Goal: Task Accomplishment & Management: Use online tool/utility

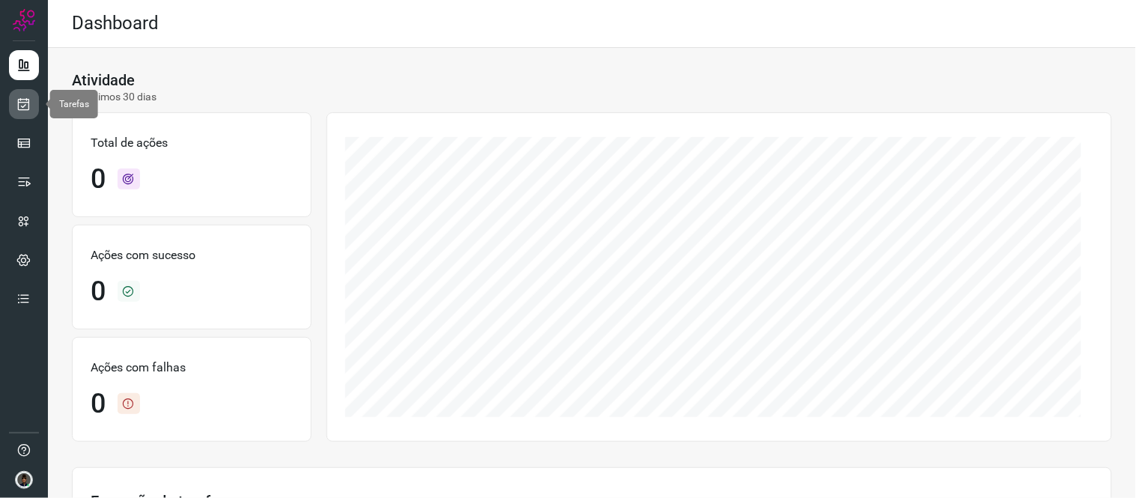
click at [13, 109] on link at bounding box center [24, 104] width 30 height 30
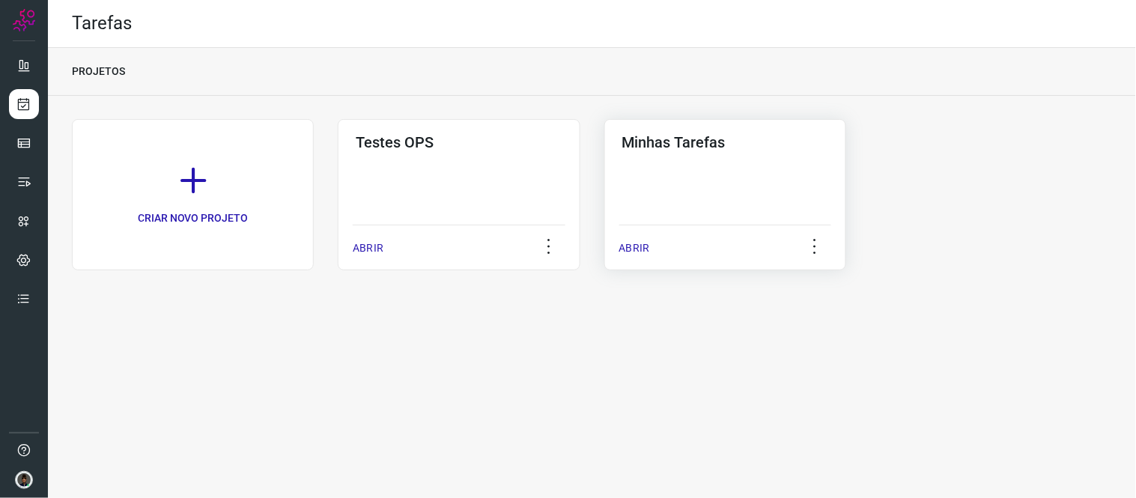
click at [720, 240] on div "ABRIR" at bounding box center [725, 243] width 212 height 37
click at [721, 130] on div "Minhas Tarefas" at bounding box center [725, 139] width 212 height 24
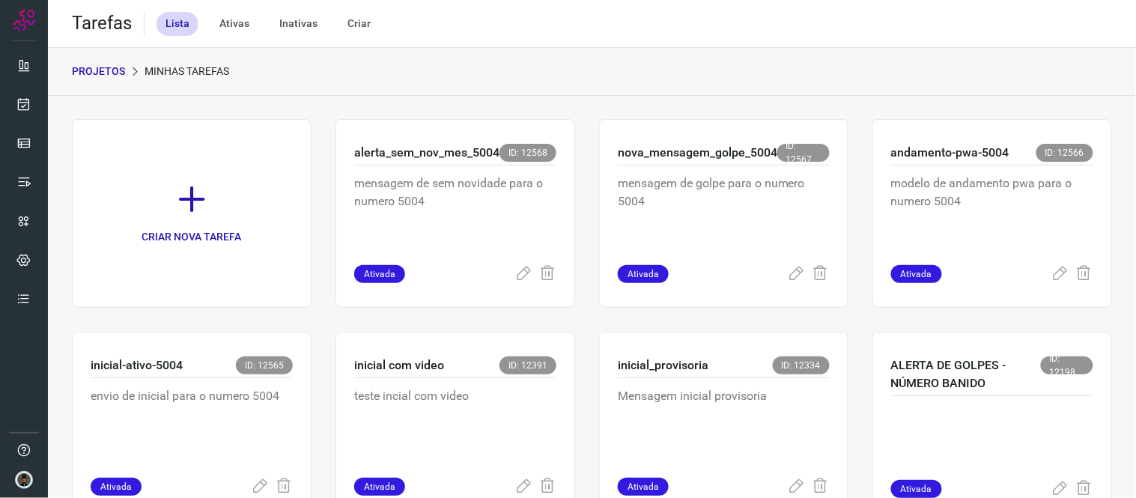
scroll to position [966, 0]
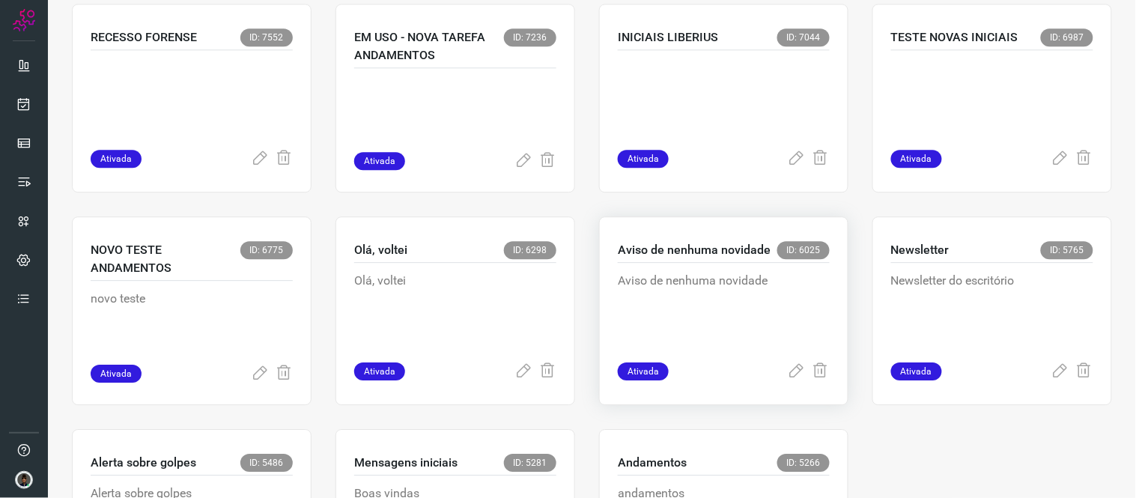
click at [740, 260] on div "Aviso de nenhuma novidade ID: 6025" at bounding box center [724, 252] width 212 height 22
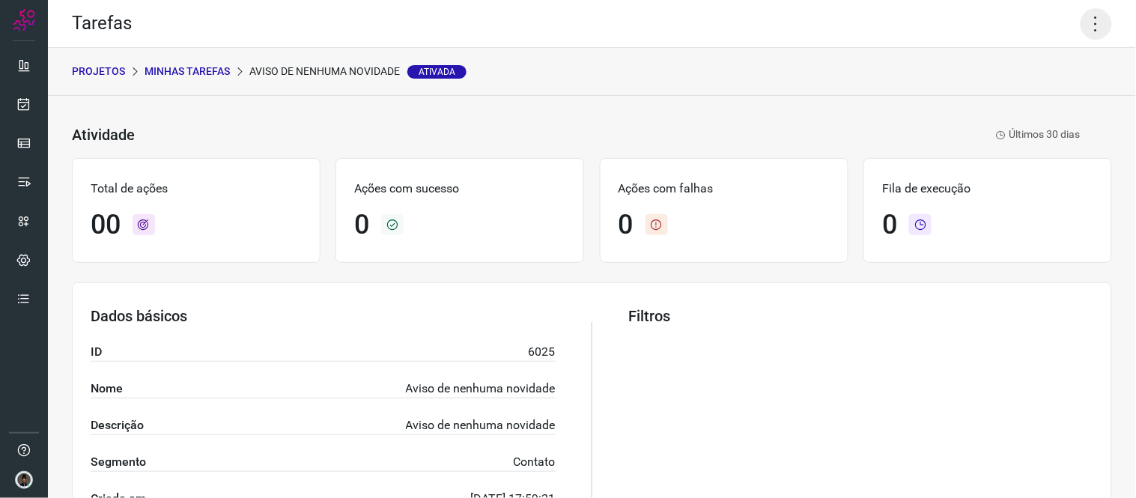
click at [1089, 22] on icon at bounding box center [1095, 23] width 31 height 31
click at [1030, 94] on li "Executar" at bounding box center [1031, 97] width 136 height 24
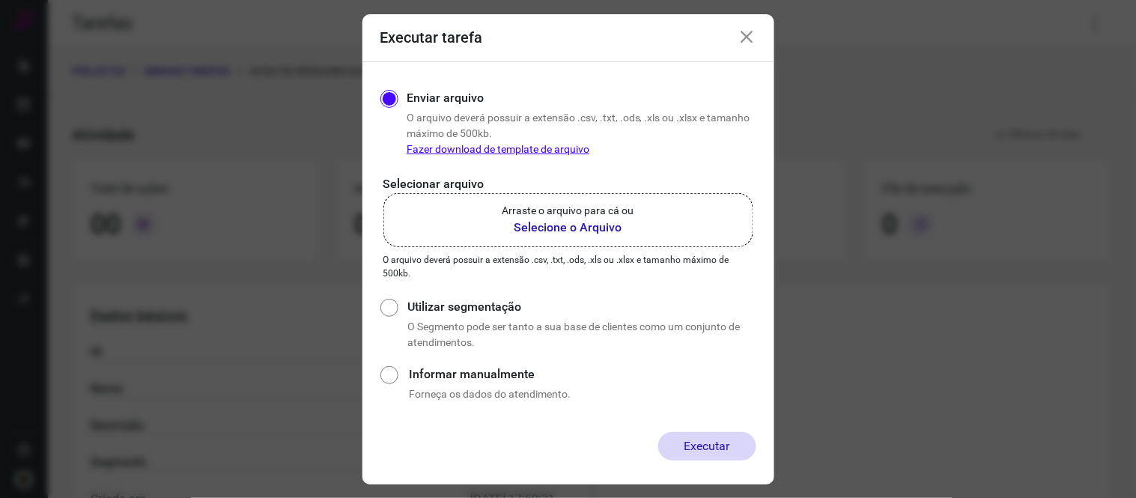
click at [601, 221] on b "Selecione o Arquivo" at bounding box center [568, 228] width 132 height 18
click at [0, 0] on input "Arraste o arquivo para cá ou Selecione o Arquivo" at bounding box center [0, 0] width 0 height 0
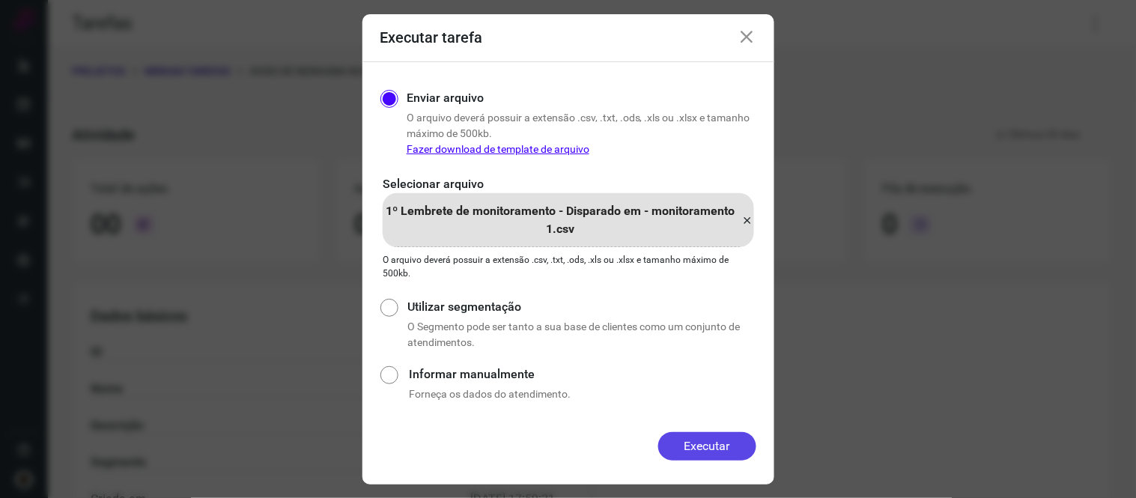
drag, startPoint x: 699, startPoint y: 428, endPoint x: 701, endPoint y: 442, distance: 13.7
click at [701, 442] on form "Executar tarefa Enviar arquivo O arquivo deverá possuir a extensão .csv, .txt, …" at bounding box center [568, 249] width 412 height 470
click at [701, 442] on button "Executar" at bounding box center [707, 446] width 98 height 28
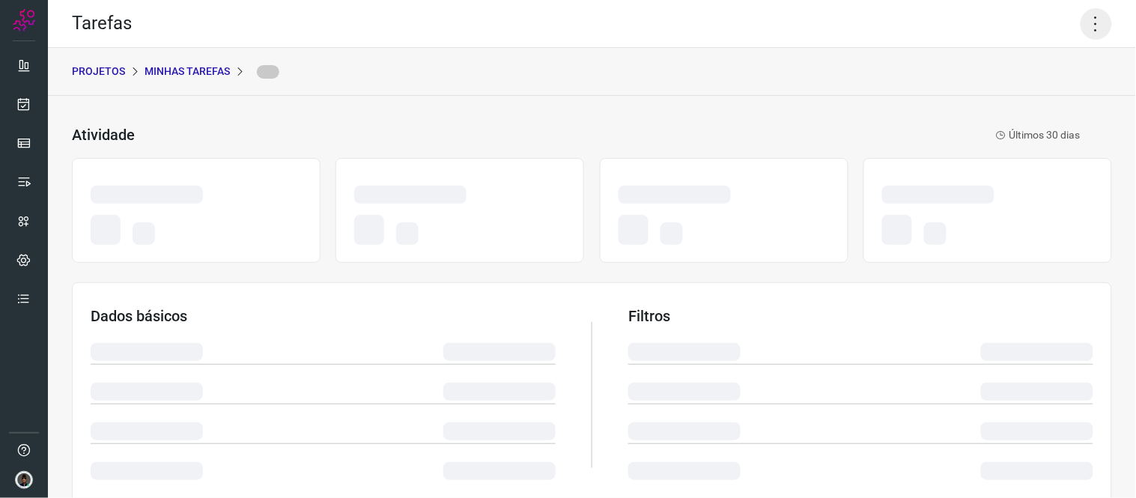
click at [1083, 23] on icon at bounding box center [1095, 23] width 31 height 31
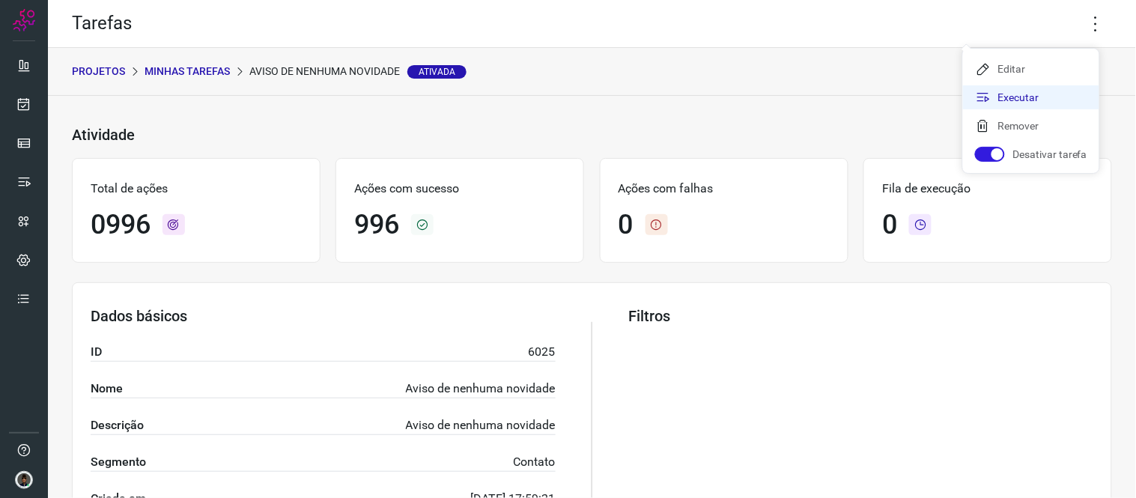
click at [1043, 91] on li "Executar" at bounding box center [1031, 97] width 136 height 24
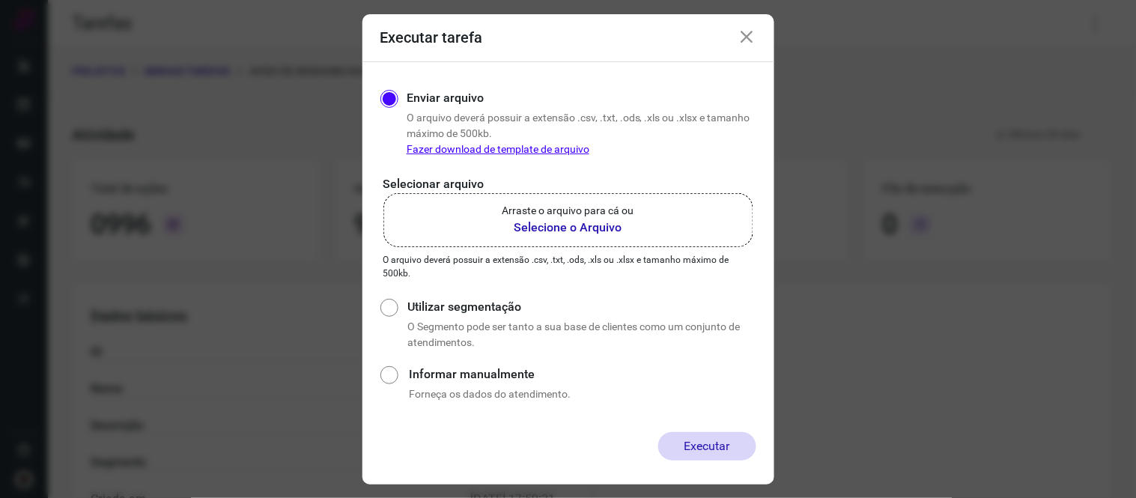
click at [583, 218] on p "Arraste o arquivo para cá ou" at bounding box center [568, 211] width 132 height 16
click at [0, 0] on input "Arraste o arquivo para cá ou Selecione o Arquivo" at bounding box center [0, 0] width 0 height 0
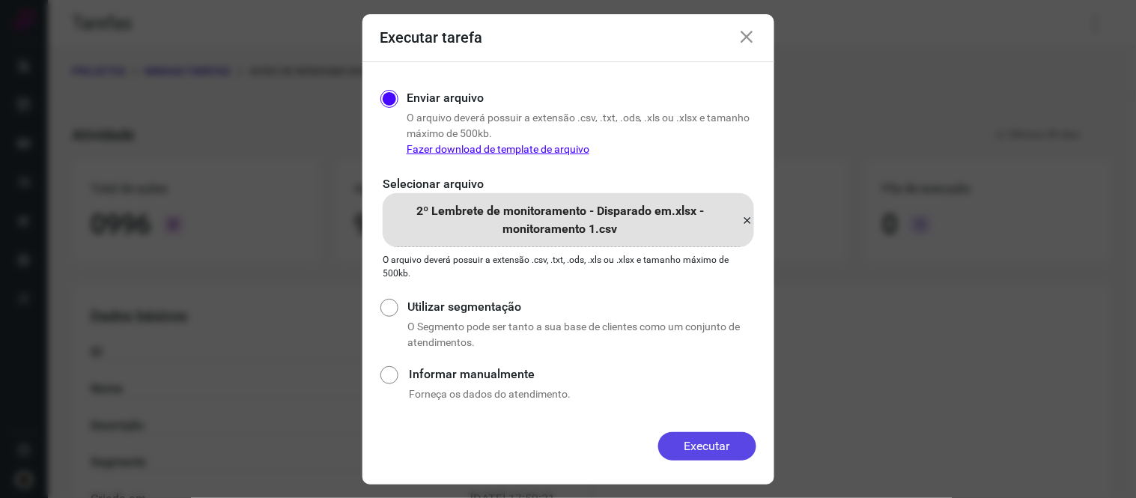
click at [689, 449] on button "Executar" at bounding box center [707, 446] width 98 height 28
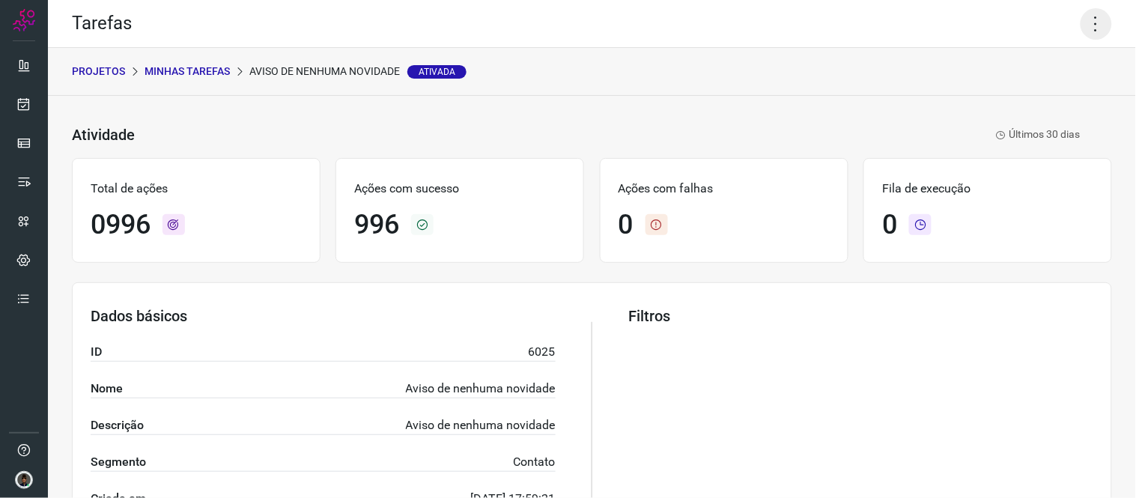
click at [1086, 16] on icon at bounding box center [1095, 23] width 31 height 31
click at [1013, 94] on li "Executar" at bounding box center [1031, 97] width 136 height 24
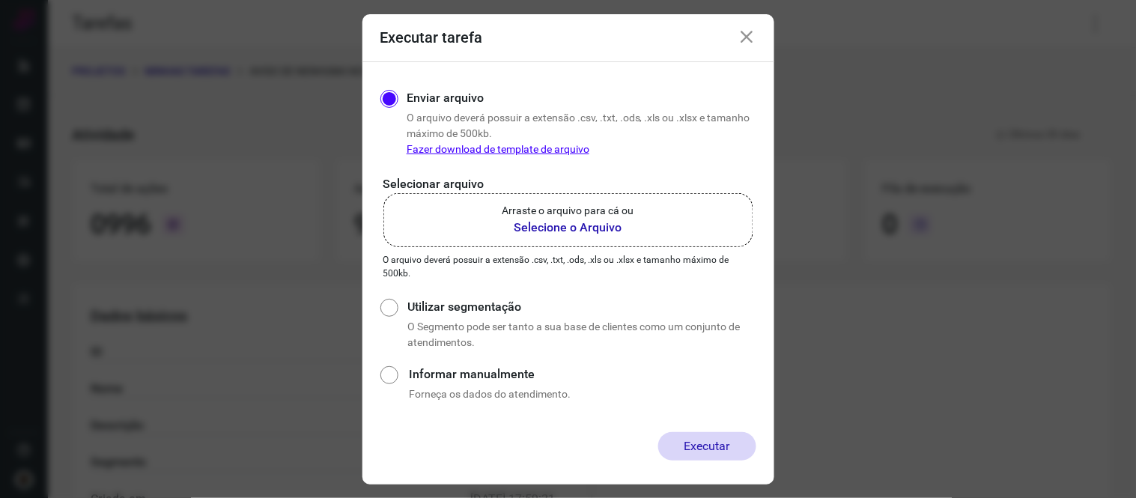
click at [609, 204] on p "Arraste o arquivo para cá ou" at bounding box center [568, 211] width 132 height 16
click at [0, 0] on input "Arraste o arquivo para cá ou Selecione o Arquivo" at bounding box center [0, 0] width 0 height 0
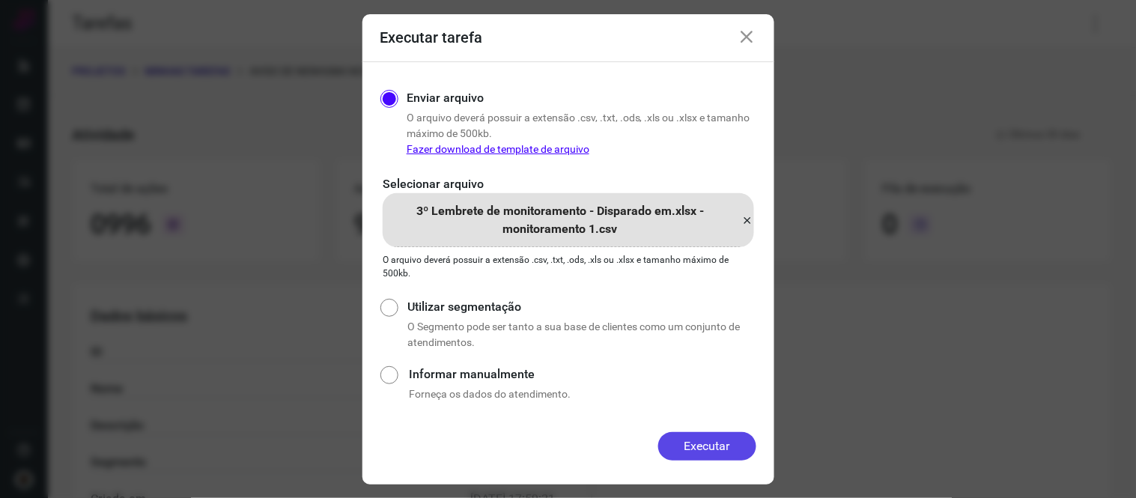
click at [687, 451] on button "Executar" at bounding box center [707, 446] width 98 height 28
